Goal: Task Accomplishment & Management: Use online tool/utility

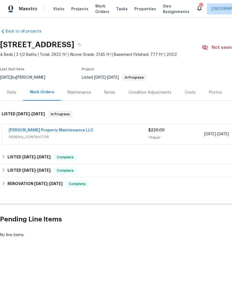
click at [26, 131] on link "[PERSON_NAME] Property Maintenance LLC" at bounding box center [51, 131] width 85 height 4
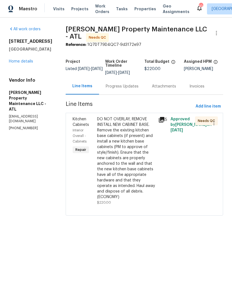
click at [131, 87] on div "Progress Updates" at bounding box center [122, 87] width 33 height 6
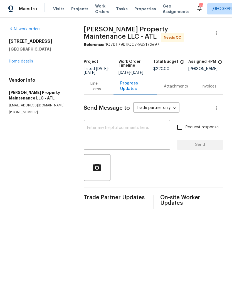
click at [20, 63] on link "Home details" at bounding box center [21, 62] width 24 height 4
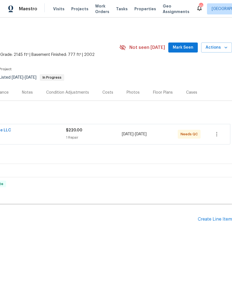
scroll to position [0, 82]
click at [216, 135] on icon "button" at bounding box center [216, 134] width 7 height 7
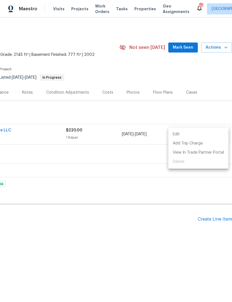
click at [40, 134] on div at bounding box center [116, 151] width 232 height 302
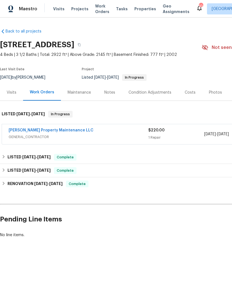
scroll to position [0, 0]
click at [29, 130] on link "[PERSON_NAME] Property Maintenance LLC" at bounding box center [51, 131] width 85 height 4
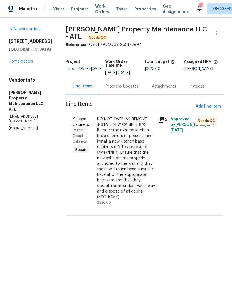
click at [84, 129] on span "Interior Overall - Cabinets" at bounding box center [80, 136] width 14 height 14
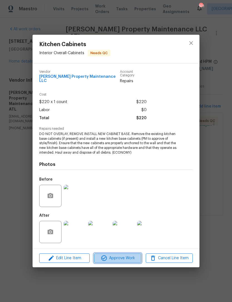
click at [126, 255] on span "Approve Work" at bounding box center [118, 258] width 44 height 7
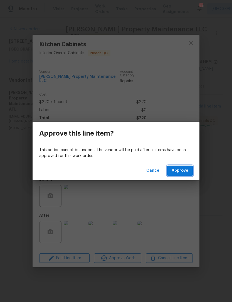
click at [186, 169] on span "Approve" at bounding box center [180, 170] width 17 height 7
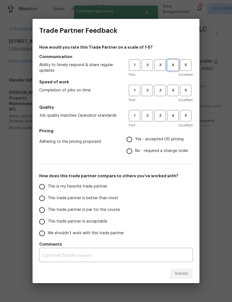
click at [171, 68] on span "4" at bounding box center [173, 65] width 10 height 6
click at [175, 89] on span "4" at bounding box center [173, 90] width 10 height 6
click at [174, 117] on span "4" at bounding box center [173, 116] width 10 height 6
click at [128, 142] on input "Yes - accepted OD pricing" at bounding box center [130, 140] width 12 height 12
radio input "true"
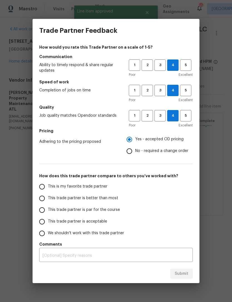
click at [45, 224] on input "This trade partner is acceptable" at bounding box center [42, 222] width 12 height 12
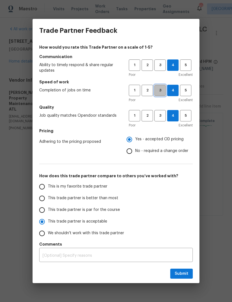
click at [163, 91] on span "3" at bounding box center [160, 90] width 10 height 6
radio input "true"
click at [181, 273] on span "Submit" at bounding box center [182, 274] width 14 height 7
radio input "false"
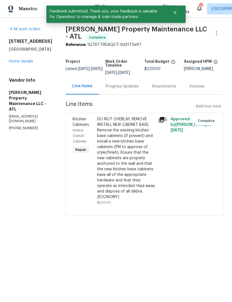
click at [24, 63] on link "Home details" at bounding box center [21, 62] width 24 height 4
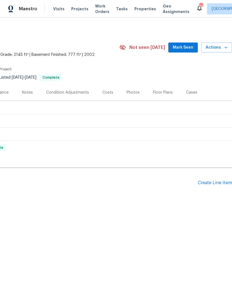
scroll to position [0, 82]
click at [186, 45] on span "Mark Seen" at bounding box center [183, 47] width 21 height 7
